Goal: Communication & Community: Answer question/provide support

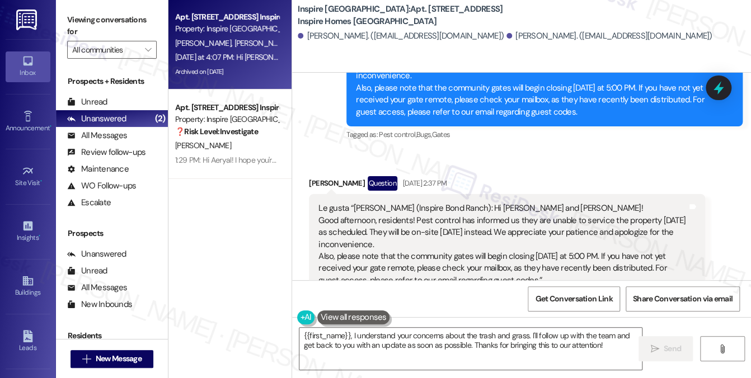
scroll to position [633, 0]
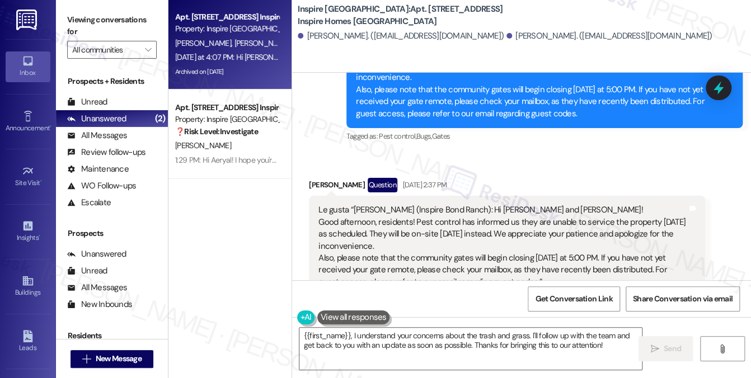
click at [360, 204] on div "Le gusta “[PERSON_NAME] (Inspire Bond Ranch): Hi [PERSON_NAME] and [PERSON_NAME…" at bounding box center [502, 246] width 369 height 84
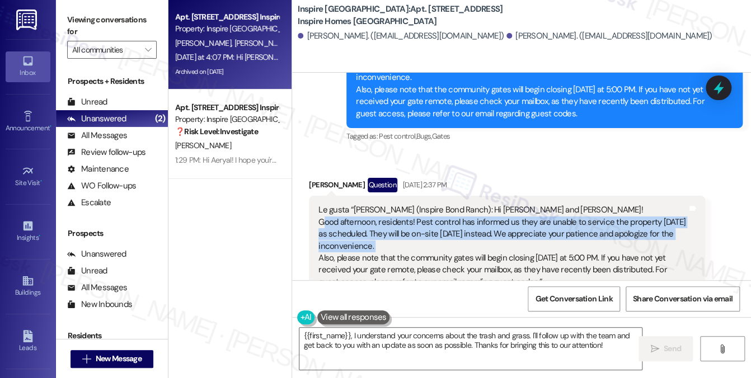
click at [360, 204] on div "Le gusta “[PERSON_NAME] (Inspire Bond Ranch): Hi [PERSON_NAME] and [PERSON_NAME…" at bounding box center [502, 246] width 369 height 84
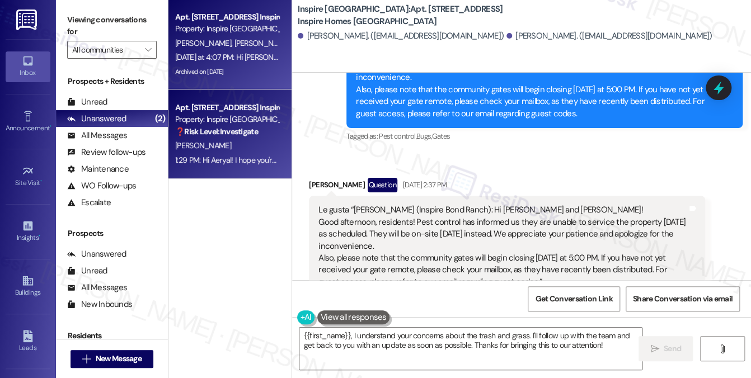
click at [246, 139] on div "[PERSON_NAME]" at bounding box center [227, 146] width 106 height 14
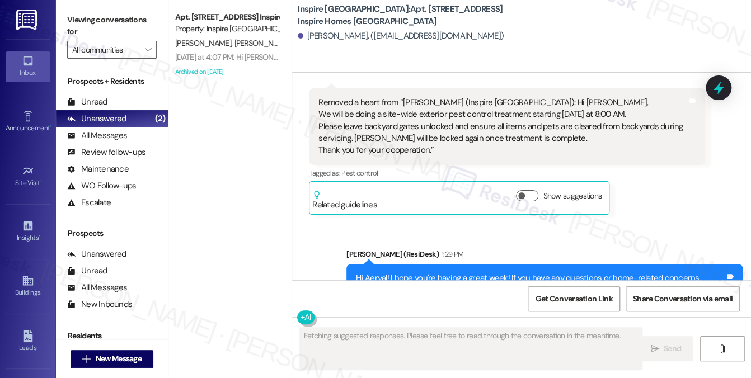
scroll to position [2295, 0]
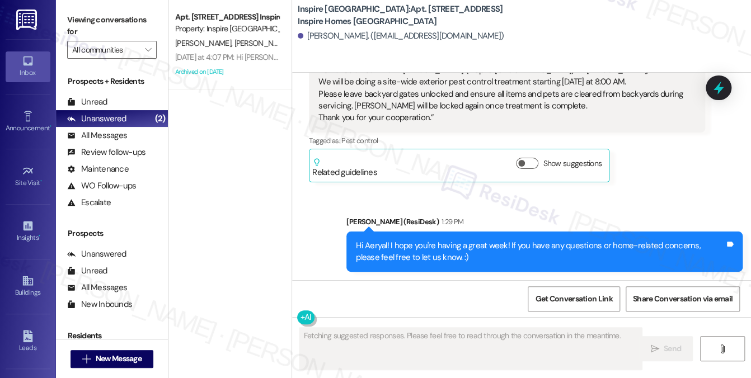
click at [473, 246] on div "Hi Aeryal! I hope you're having a great week! If you have any questions or home…" at bounding box center [540, 252] width 369 height 24
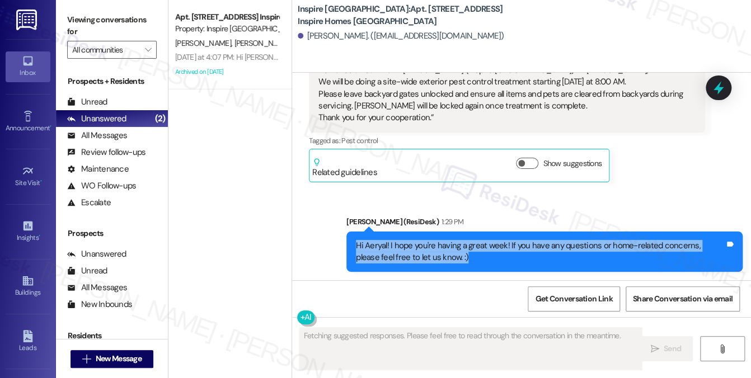
click at [473, 246] on div "Hi Aeryal! I hope you're having a great week! If you have any questions or home…" at bounding box center [540, 252] width 369 height 24
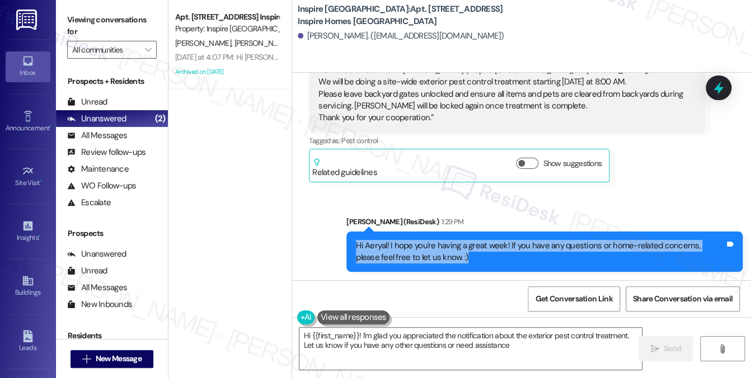
type textarea "Hi {{first_name}}! I'm glad you appreciated the notification about the exterior…"
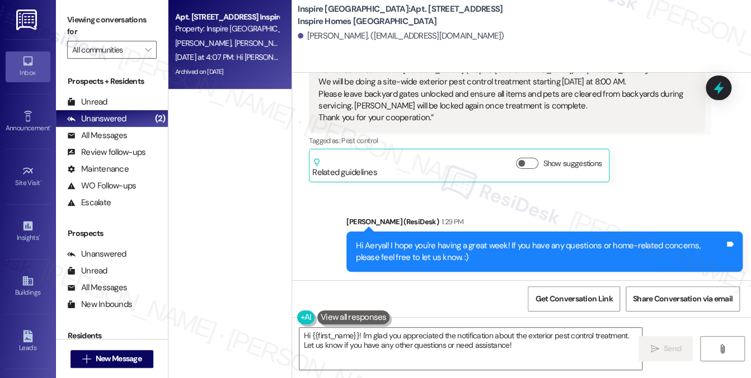
click at [190, 43] on span "[PERSON_NAME]" at bounding box center [204, 43] width 59 height 10
type textarea "Fetching suggested responses. Please feel free to read through the conversation…"
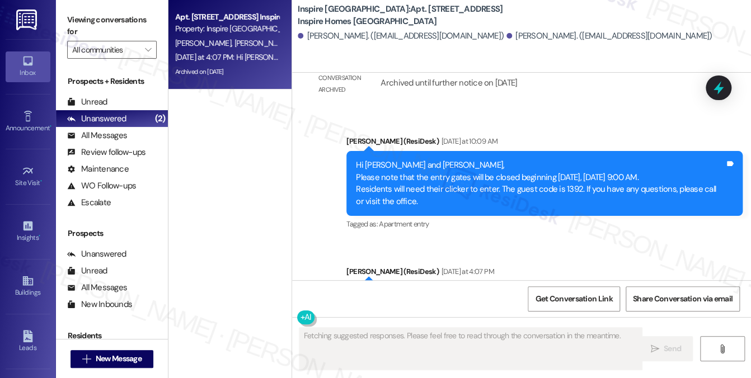
scroll to position [1081, 0]
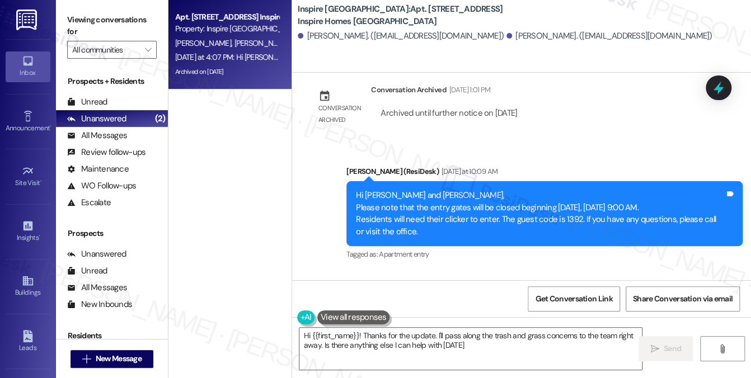
type textarea "Hi {{first_name}}! Thanks for the update. I'll pass along the trash and grass c…"
